Goal: Task Accomplishment & Management: Manage account settings

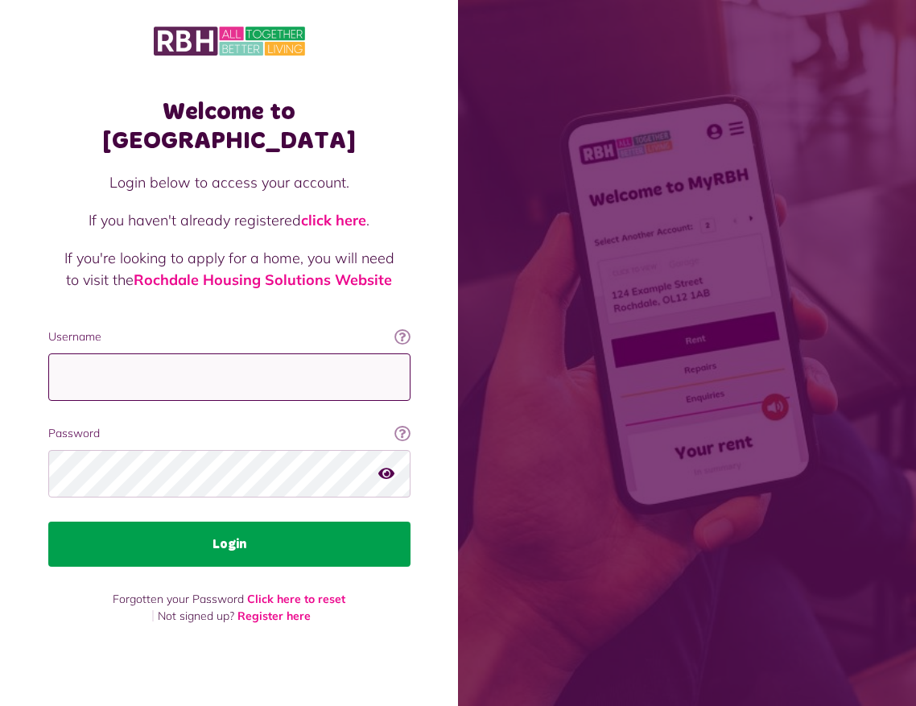
type input "**********"
click at [194, 541] on button "Login" at bounding box center [229, 544] width 362 height 45
click at [225, 527] on button "Login" at bounding box center [229, 544] width 362 height 45
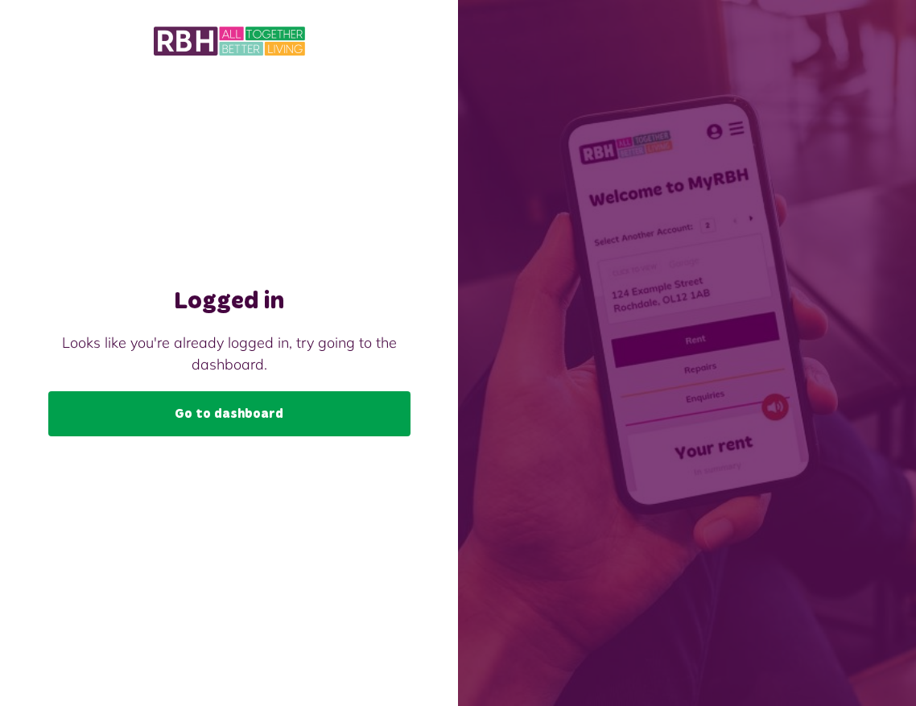
click at [187, 405] on link "Go to dashboard" at bounding box center [229, 413] width 362 height 45
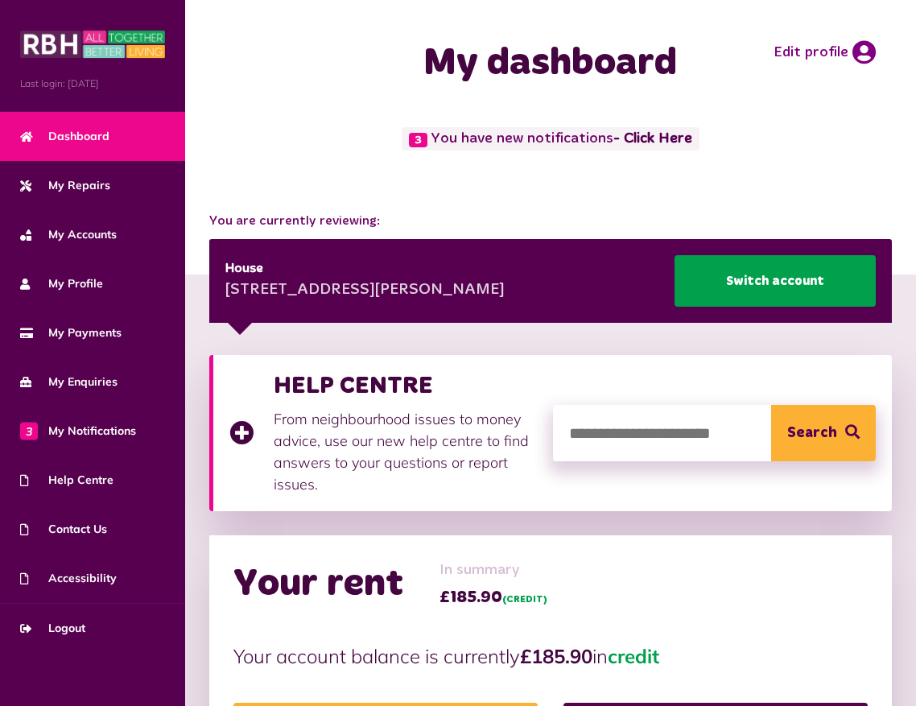
click at [765, 283] on link "Switch account" at bounding box center [775, 281] width 201 height 52
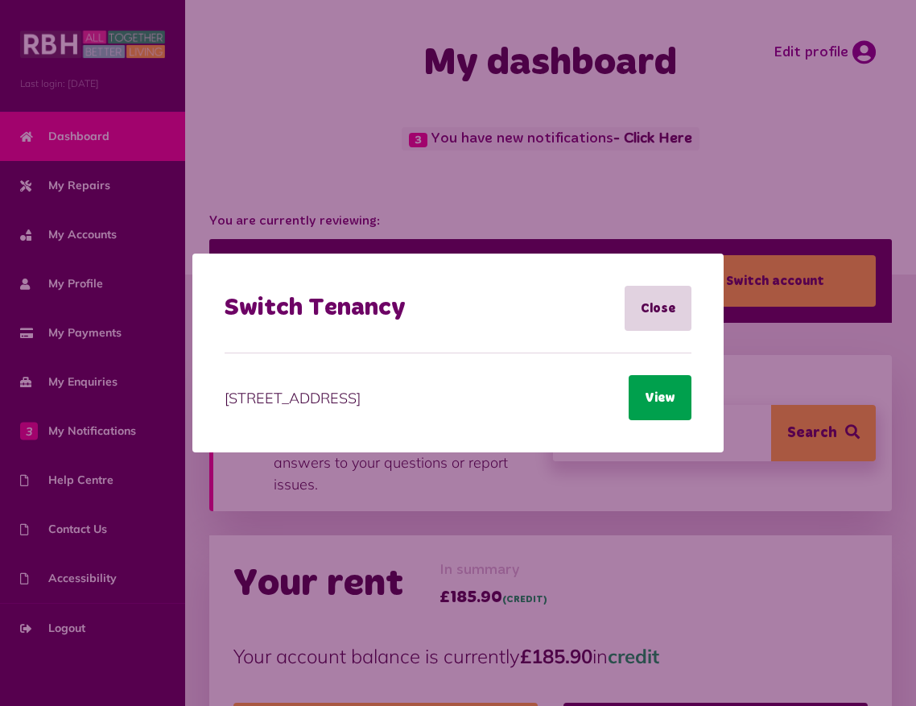
click at [671, 393] on button "View" at bounding box center [660, 397] width 63 height 45
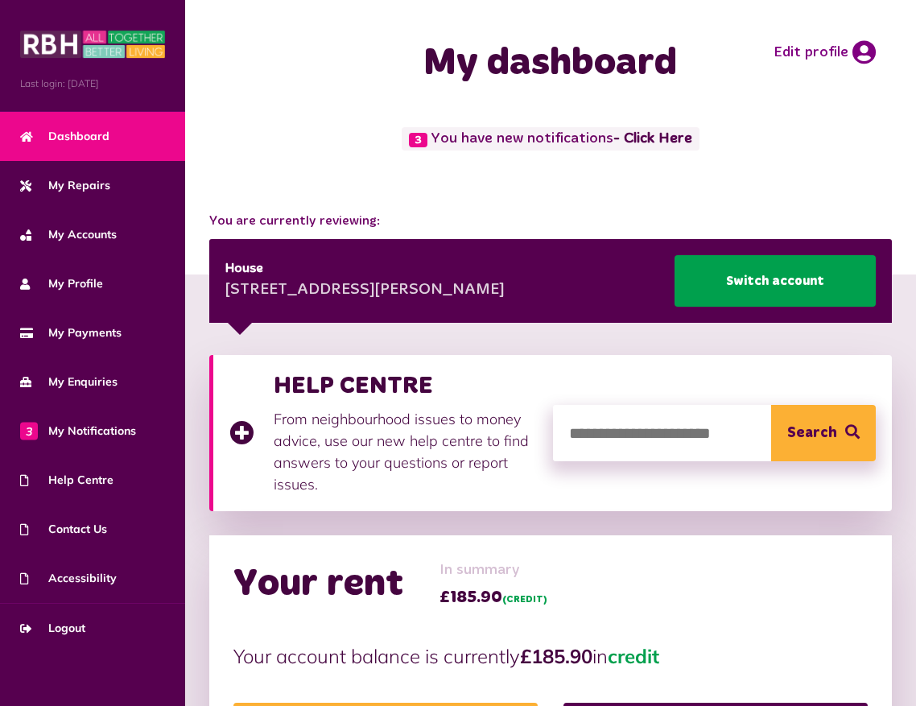
click at [748, 270] on link "Switch account" at bounding box center [775, 281] width 201 height 52
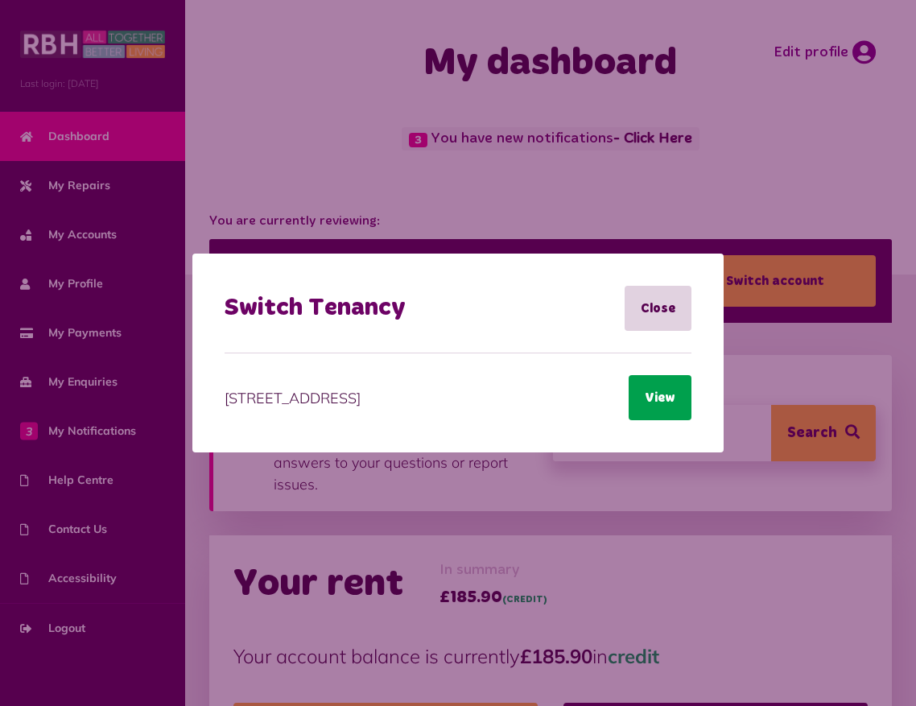
click at [660, 418] on button "View" at bounding box center [660, 397] width 63 height 45
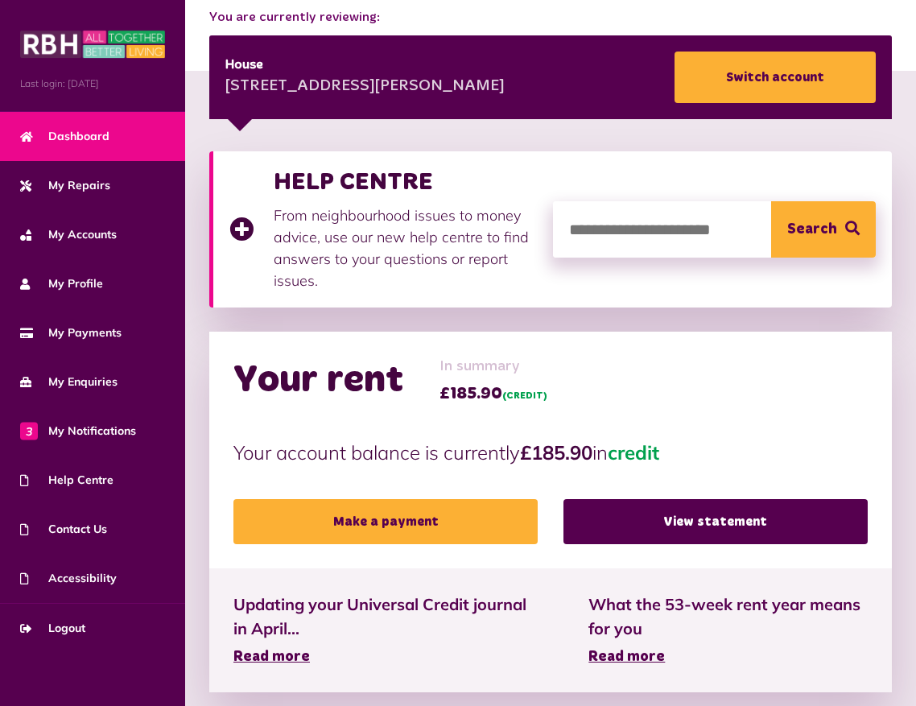
scroll to position [210, 0]
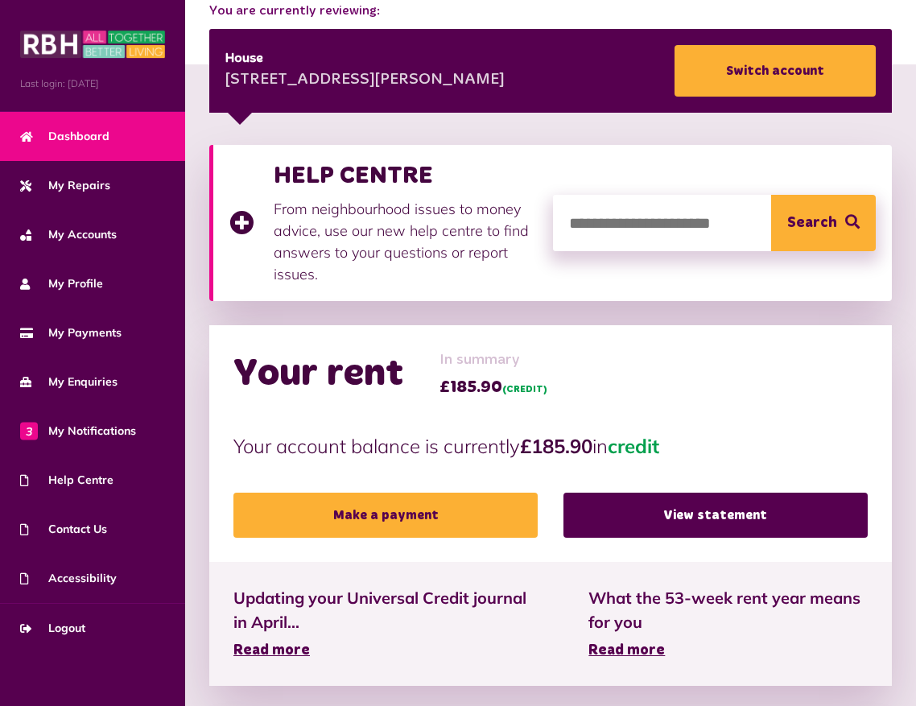
click at [76, 142] on span "Dashboard" at bounding box center [64, 136] width 89 height 17
